Goal: Information Seeking & Learning: Learn about a topic

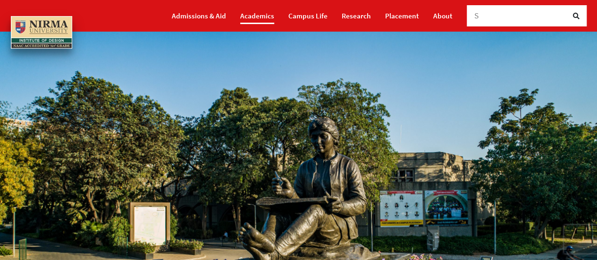
click at [253, 16] on link "Academics" at bounding box center [257, 16] width 34 height 17
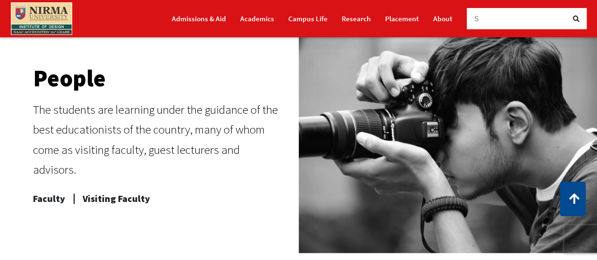
scroll to position [472, 0]
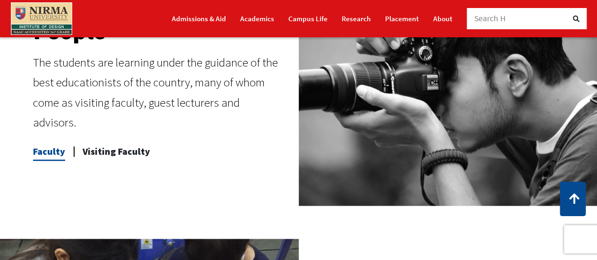
click at [51, 143] on span "Faculty" at bounding box center [49, 151] width 32 height 19
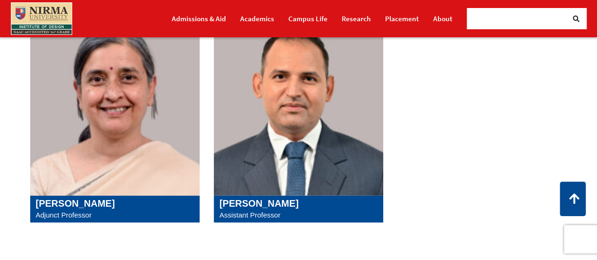
scroll to position [1132, 0]
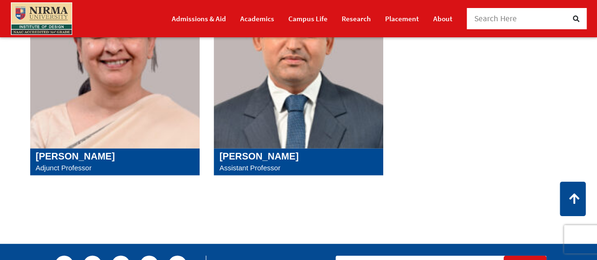
click at [252, 156] on h5 "Sushil K Yati" at bounding box center [298, 155] width 158 height 11
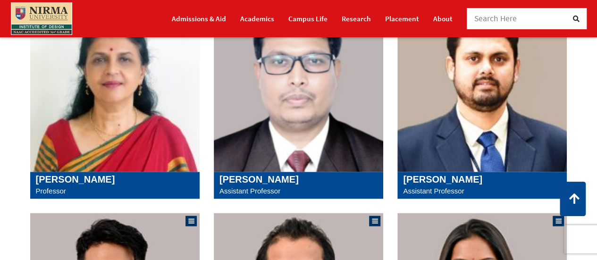
scroll to position [905, 0]
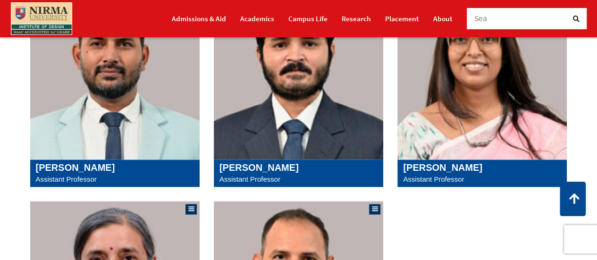
click at [250, 163] on h5 "[PERSON_NAME]" at bounding box center [298, 167] width 158 height 11
click at [87, 165] on h5 "[PERSON_NAME]" at bounding box center [115, 167] width 158 height 11
click at [460, 168] on h5 "Snehal Balapure" at bounding box center [482, 167] width 158 height 11
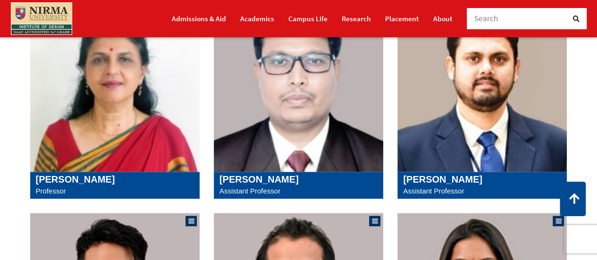
click at [431, 178] on h5 "Pradipta Biswas" at bounding box center [482, 179] width 158 height 11
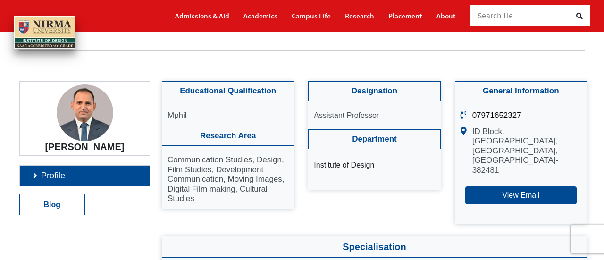
scroll to position [275, 0]
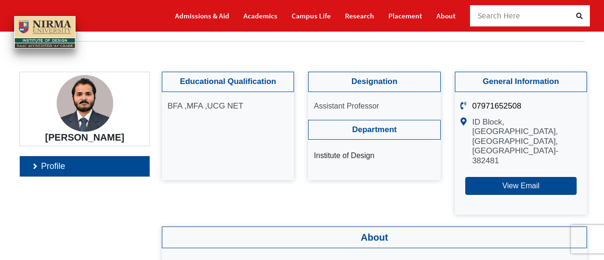
scroll to position [58, 0]
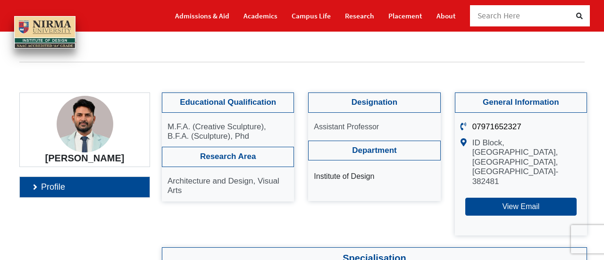
scroll to position [38, 0]
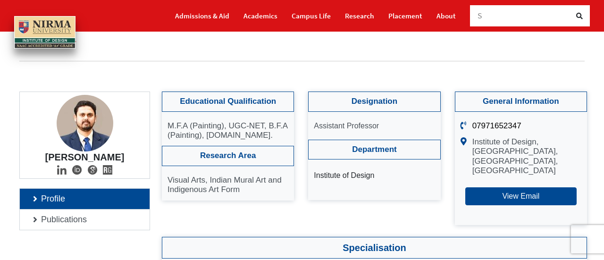
scroll to position [39, 0]
